Goal: Task Accomplishment & Management: Use online tool/utility

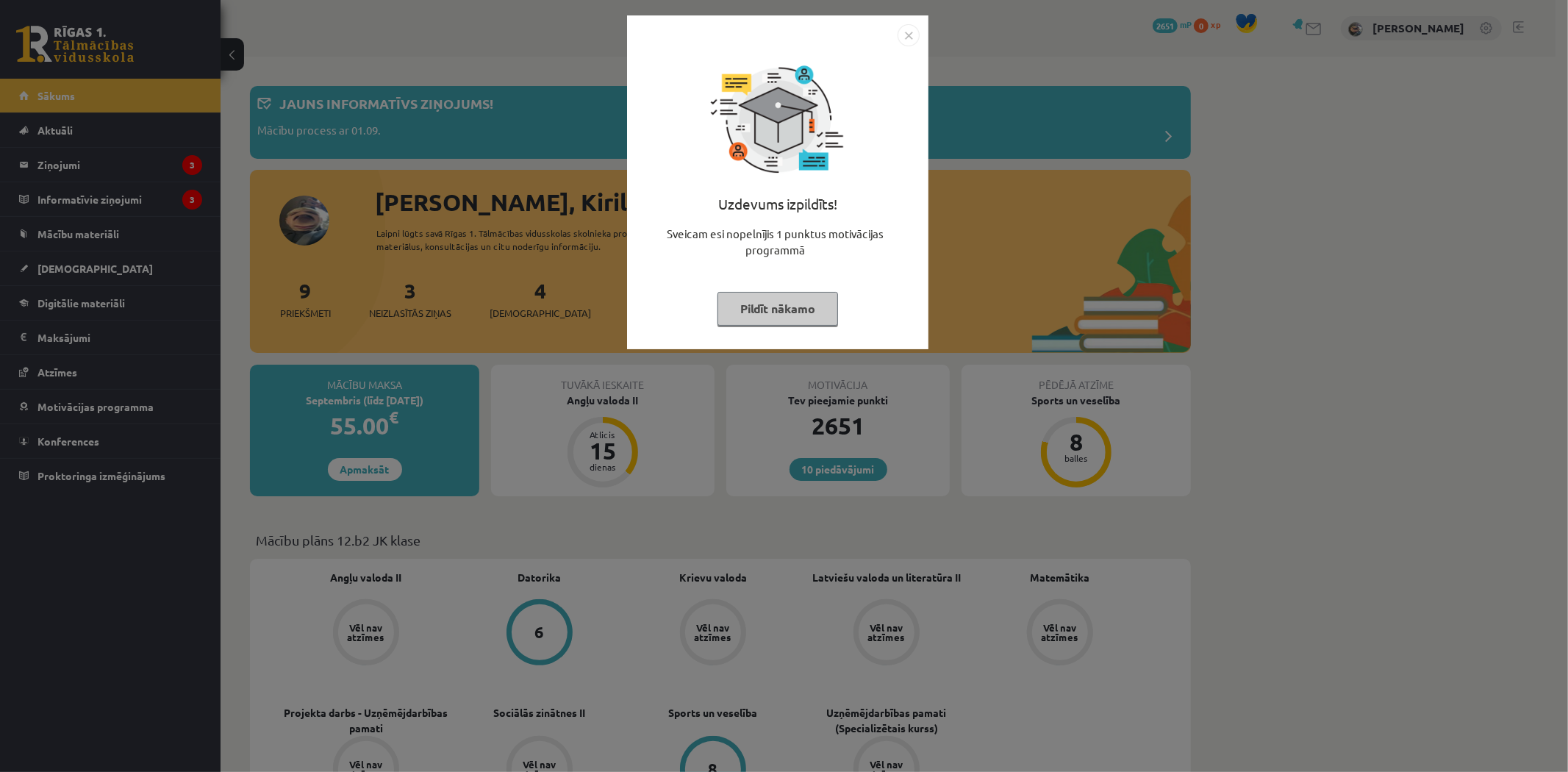
click at [774, 300] on button "Pildīt nākamo" at bounding box center [778, 309] width 121 height 33
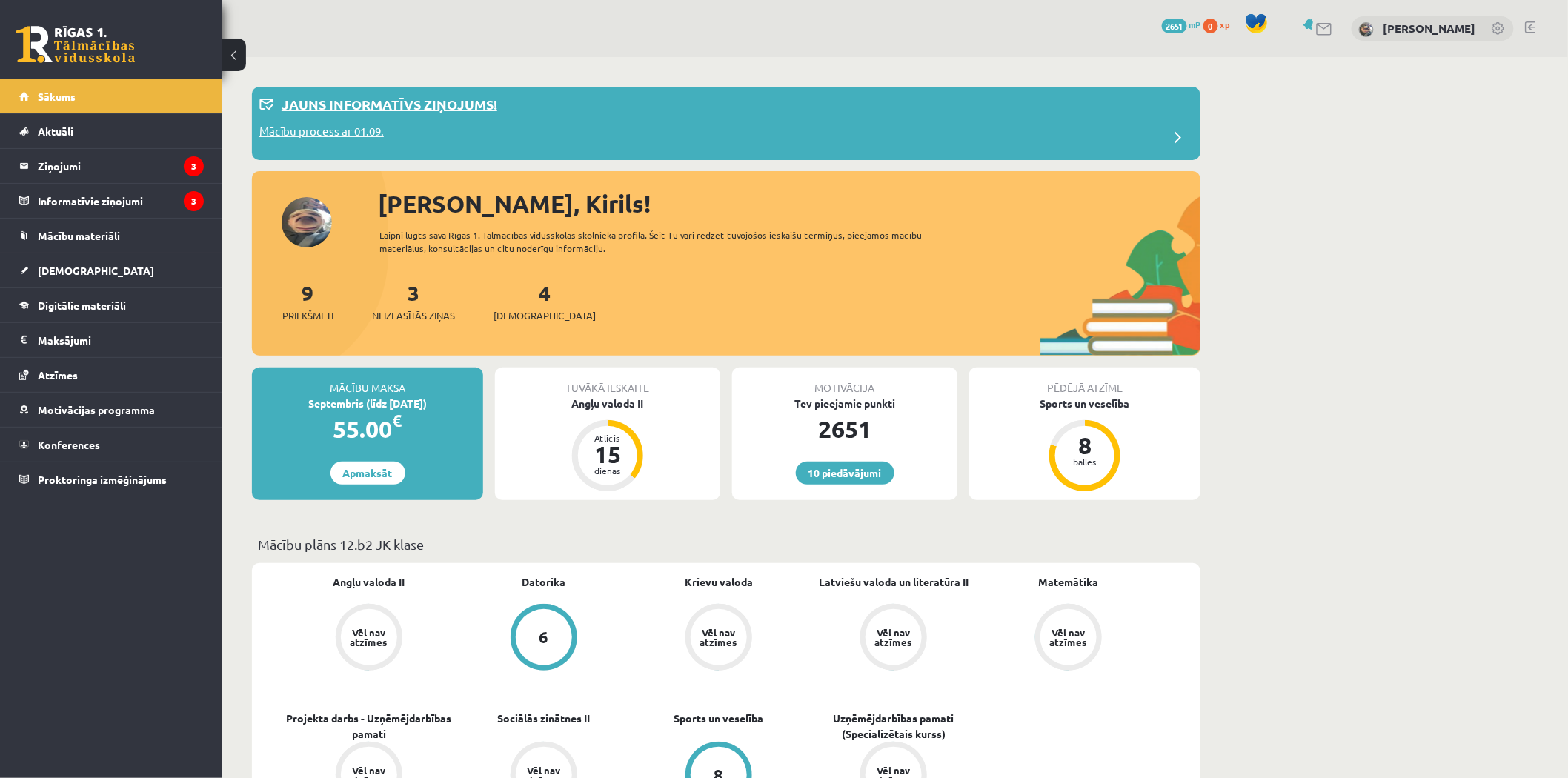
click at [417, 102] on p "Jauns informatīvs ziņojums!" at bounding box center [389, 104] width 216 height 20
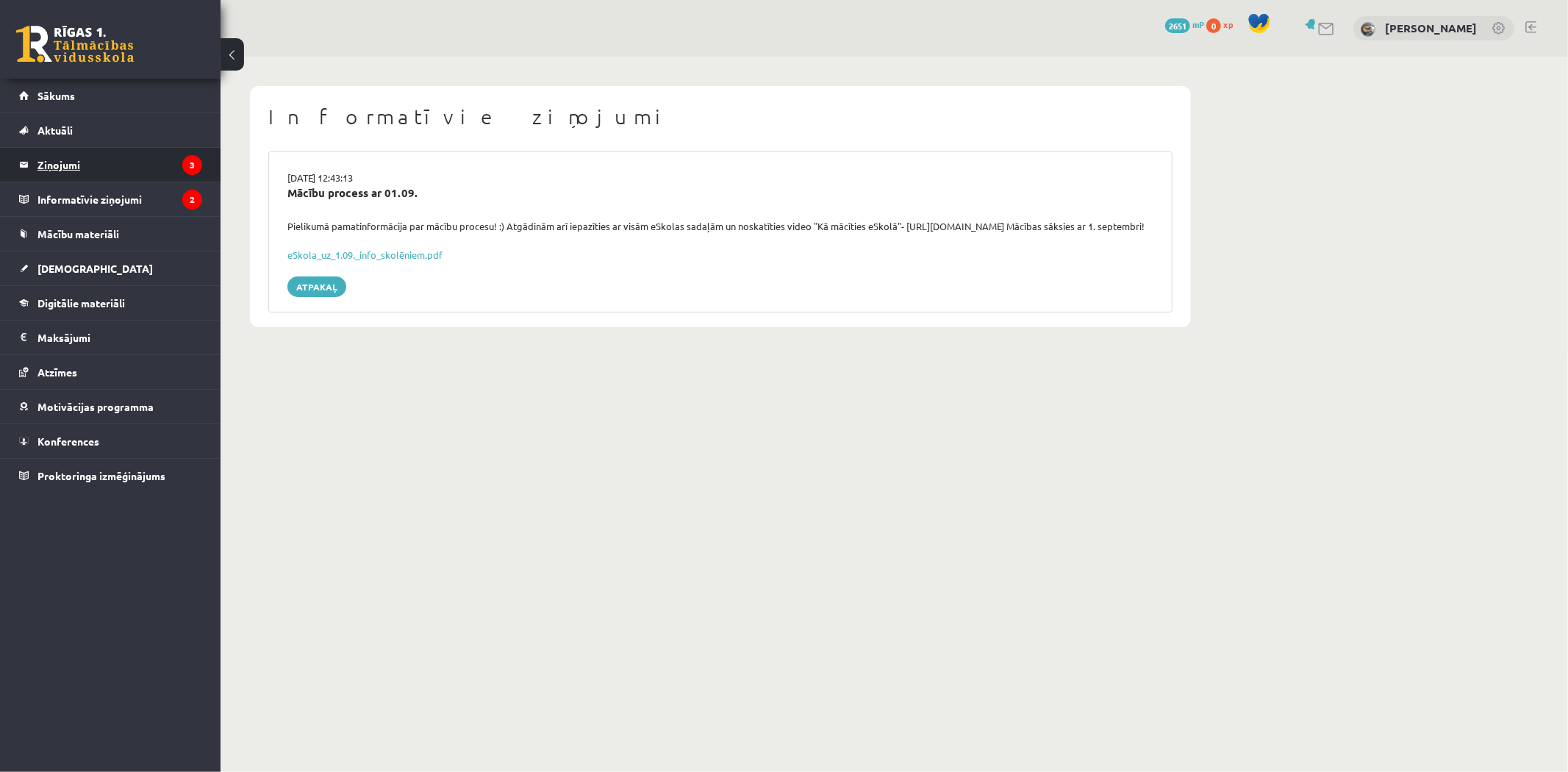
click at [152, 165] on legend "Ziņojumi 3" at bounding box center [120, 165] width 165 height 33
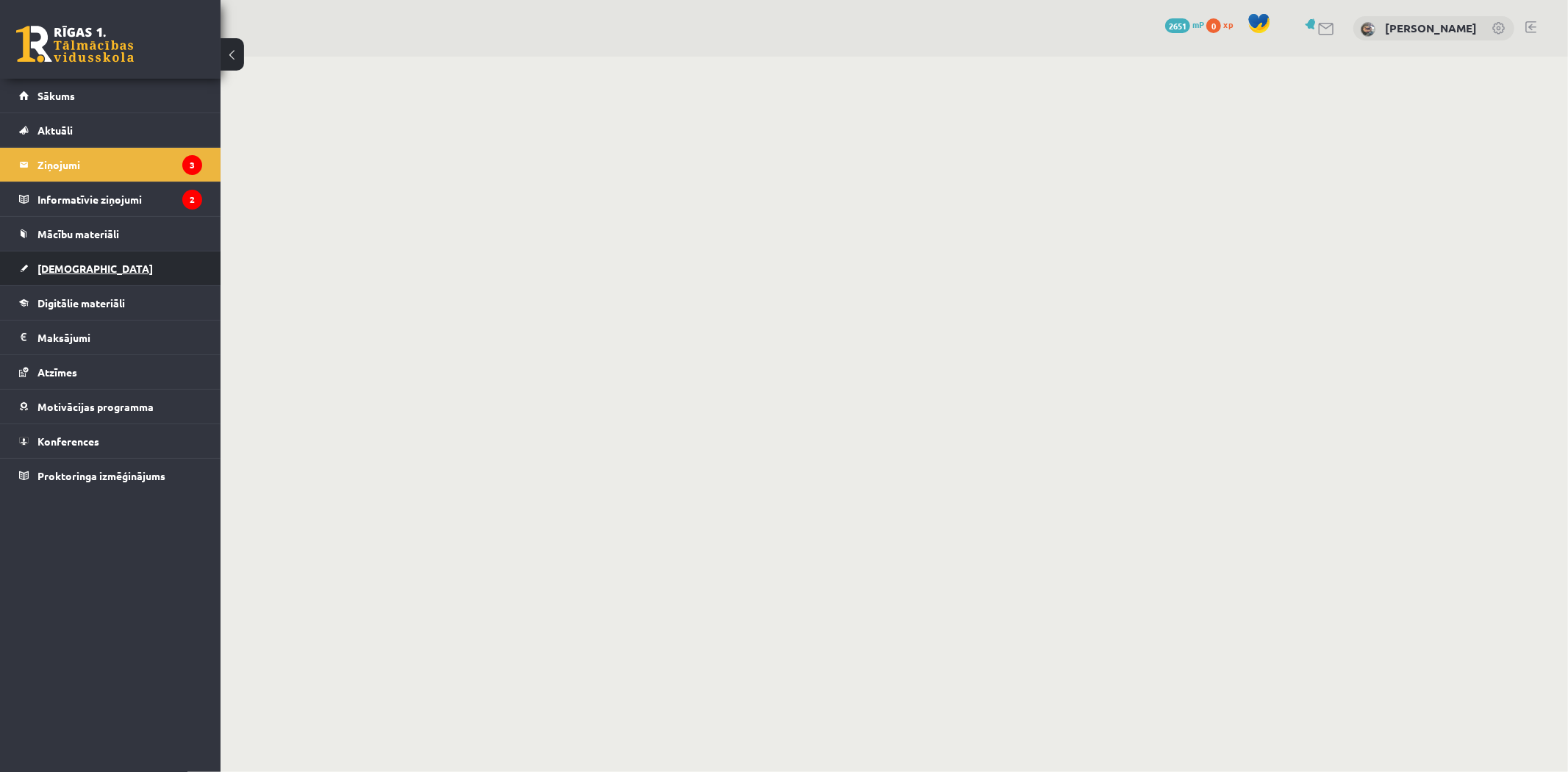
click at [110, 277] on link "[DEMOGRAPHIC_DATA]" at bounding box center [111, 268] width 183 height 33
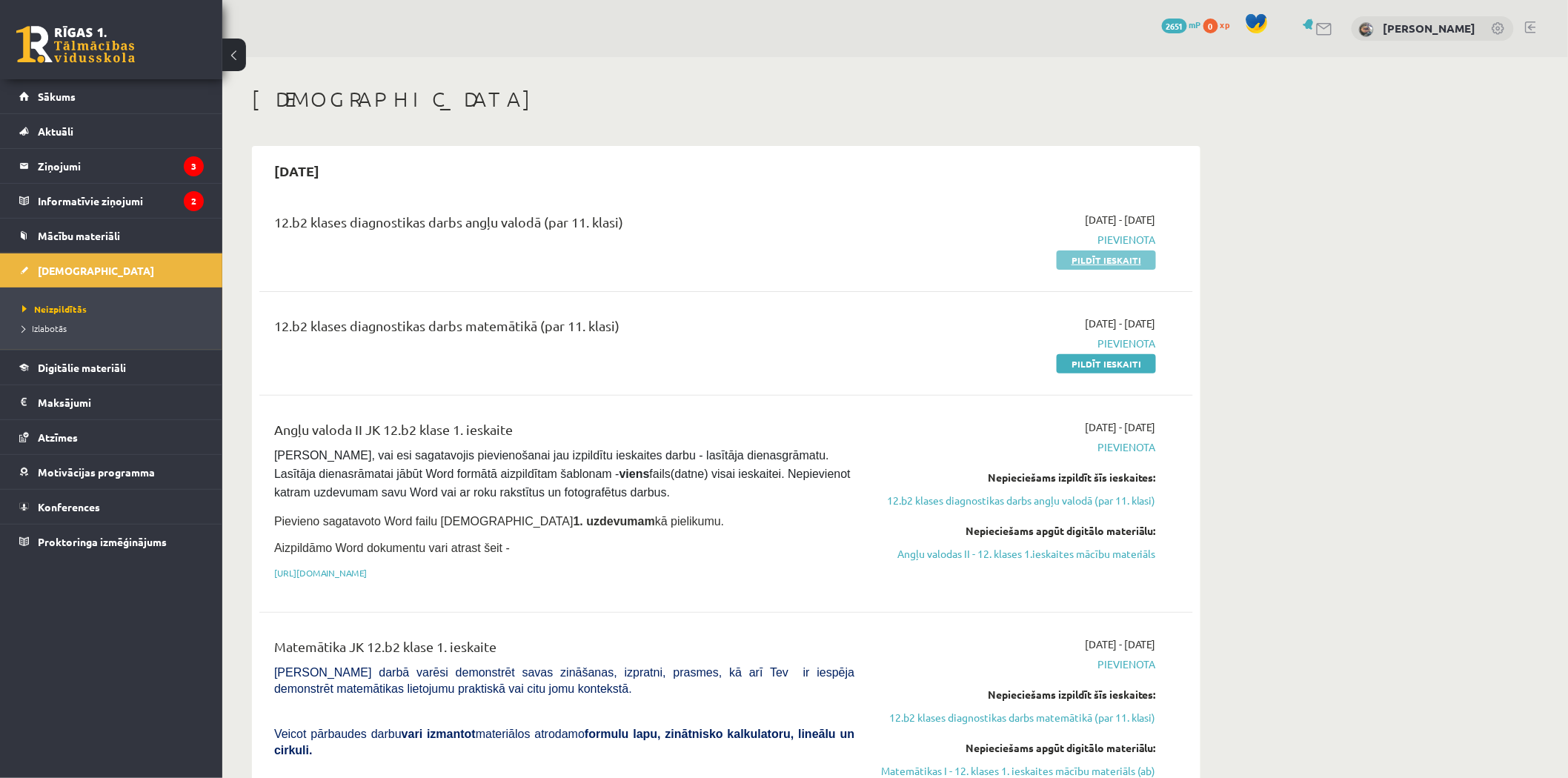
click at [1076, 262] on link "Pildīt ieskaiti" at bounding box center [1107, 260] width 99 height 20
click at [1143, 358] on link "Pildīt ieskaiti" at bounding box center [1107, 364] width 99 height 20
drag, startPoint x: 572, startPoint y: 195, endPoint x: 643, endPoint y: 200, distance: 71.2
click at [633, 203] on div "2025-09-15 12.b2 klases diagnostikas darbs angļu valodā (par 11. klasi) 2025-09…" at bounding box center [726, 663] width 949 height 1033
click at [647, 200] on div "12.b2 klases diagnostikas darbs angļu valodā (par 11. klasi) 2025-09-01 - 2025-…" at bounding box center [725, 240] width 934 height 85
